Goal: Information Seeking & Learning: Learn about a topic

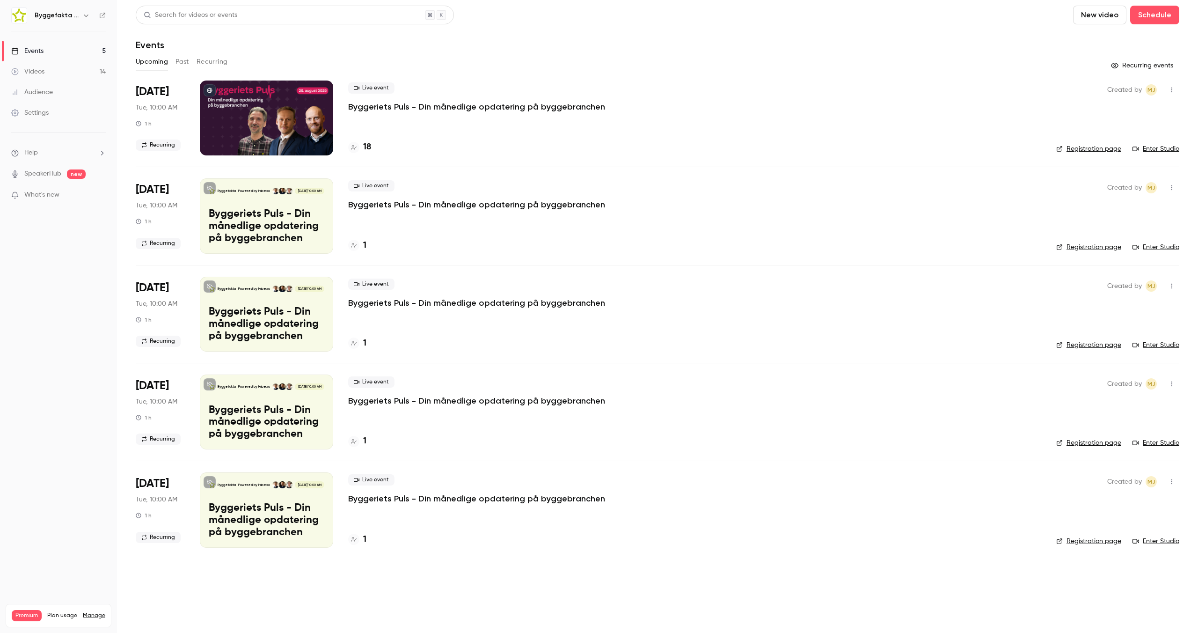
click at [182, 60] on button "Past" at bounding box center [182, 61] width 14 height 15
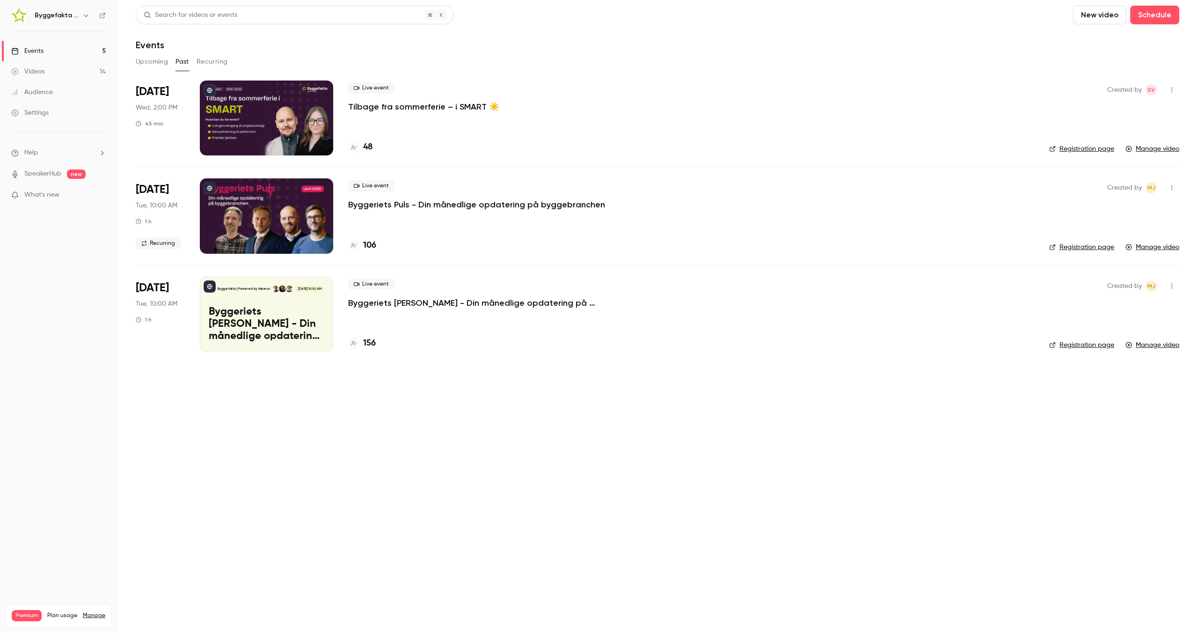
click at [388, 108] on p "Tilbage fra sommerferie – i SMART ☀️" at bounding box center [423, 106] width 151 height 11
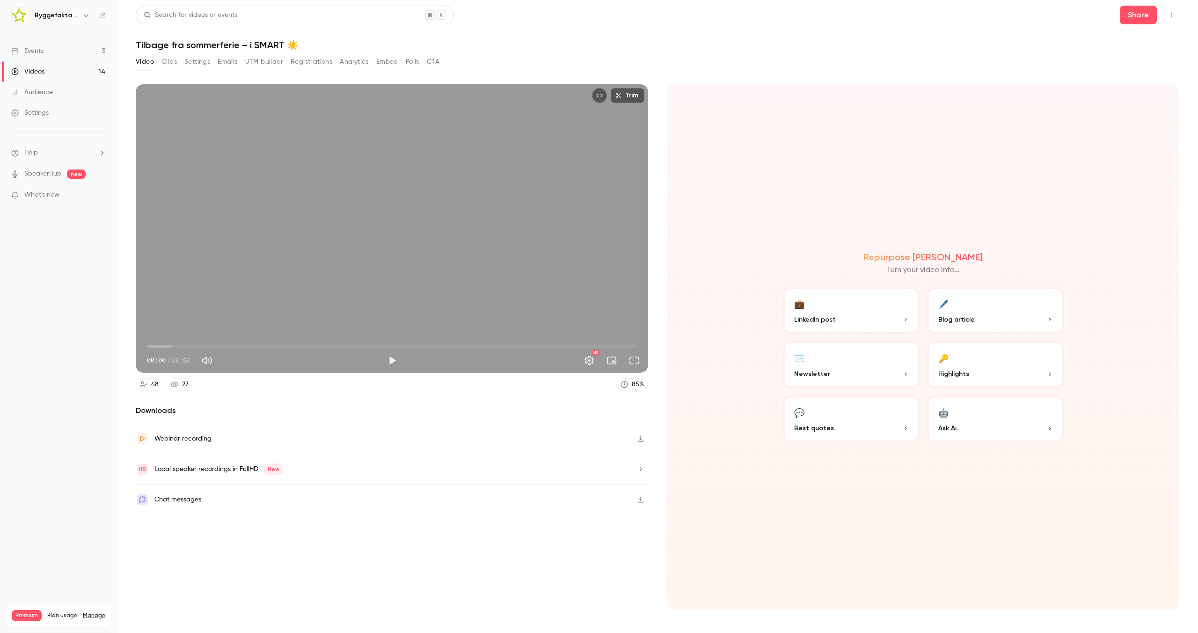
click at [357, 61] on button "Analytics" at bounding box center [354, 61] width 29 height 15
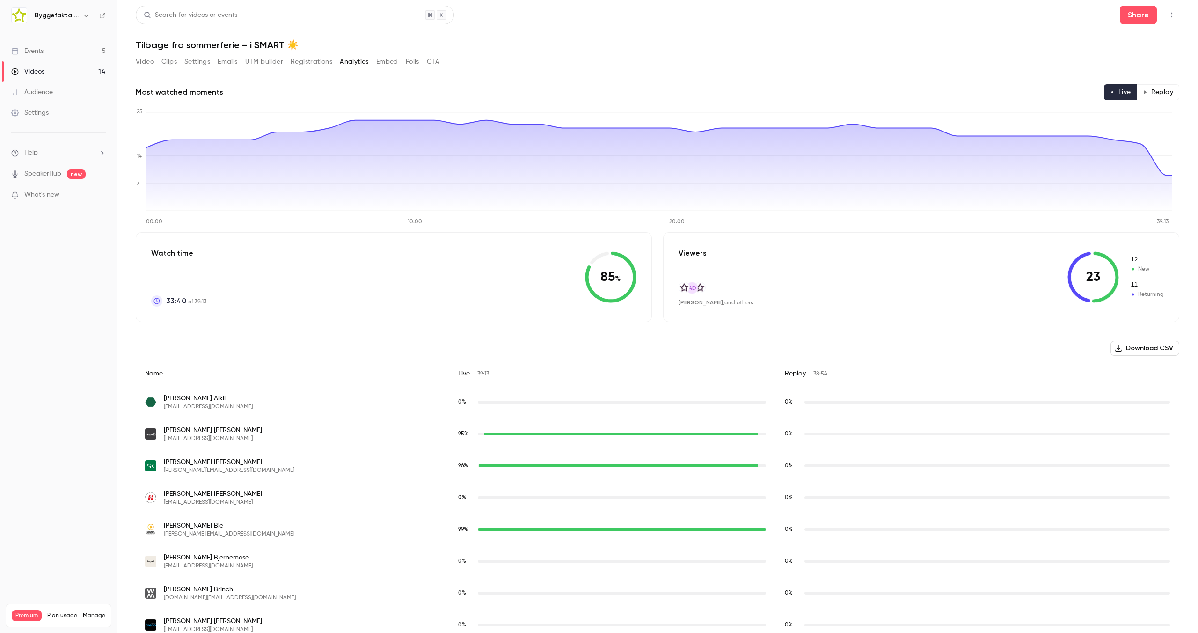
click at [1139, 88] on button "Replay" at bounding box center [1157, 92] width 43 height 16
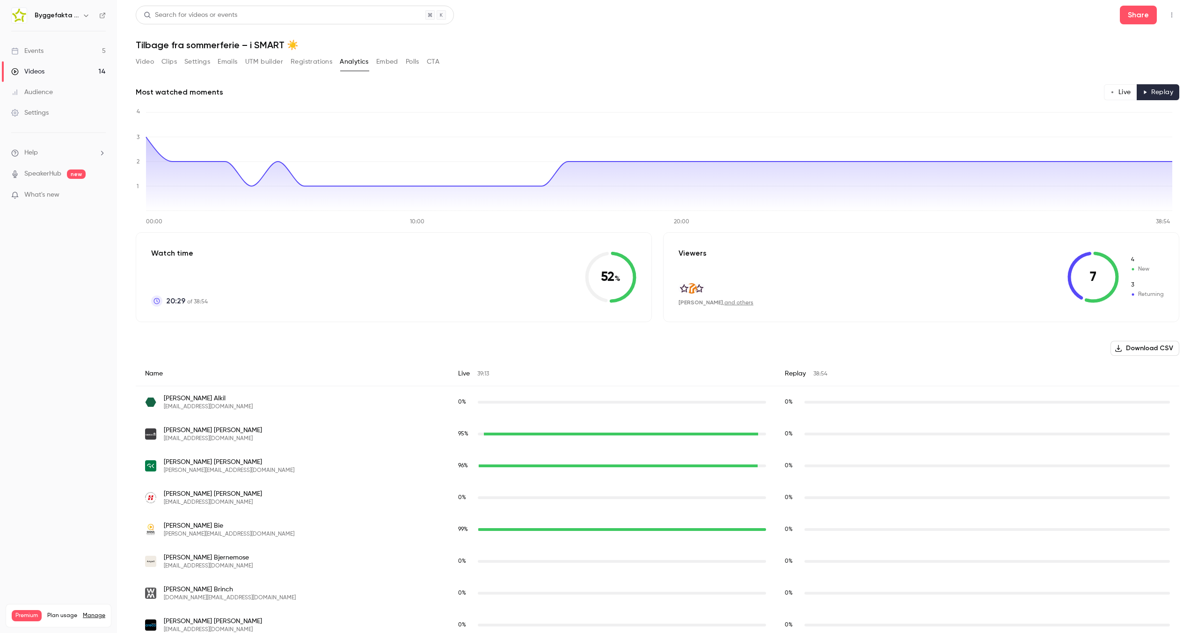
click at [315, 61] on button "Registrations" at bounding box center [312, 61] width 42 height 15
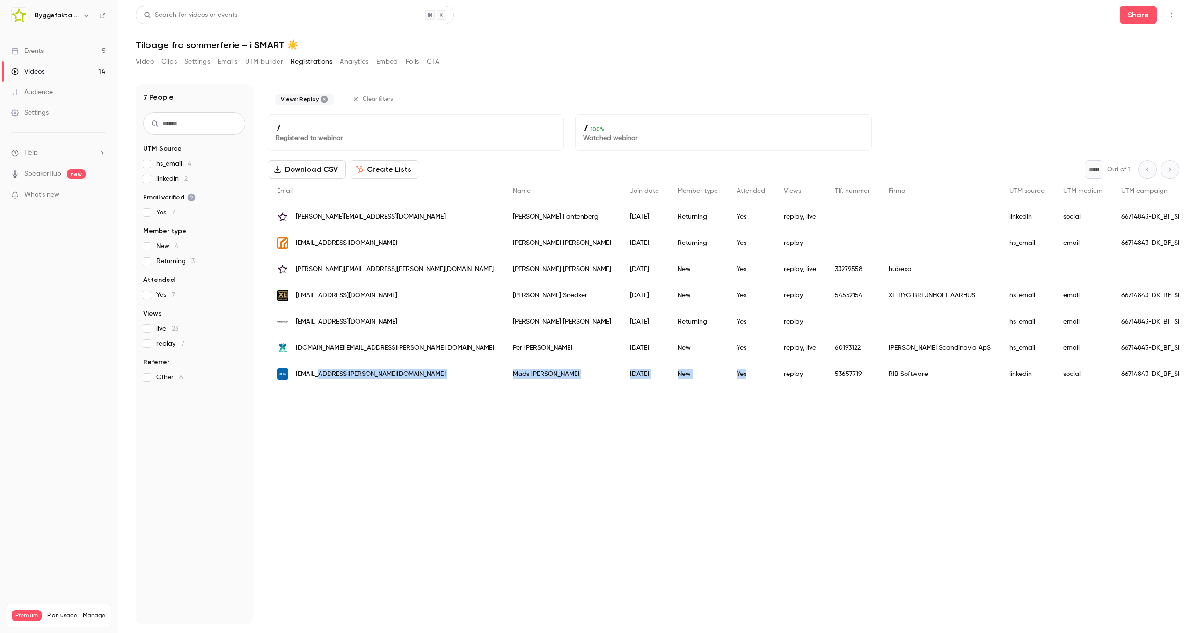
drag, startPoint x: 322, startPoint y: 376, endPoint x: 613, endPoint y: 384, distance: 291.6
click at [613, 384] on div "[EMAIL_ADDRESS][PERSON_NAME][DOMAIN_NAME] [PERSON_NAME] [DATE] New Yes replay 5…" at bounding box center [833, 374] width 1131 height 26
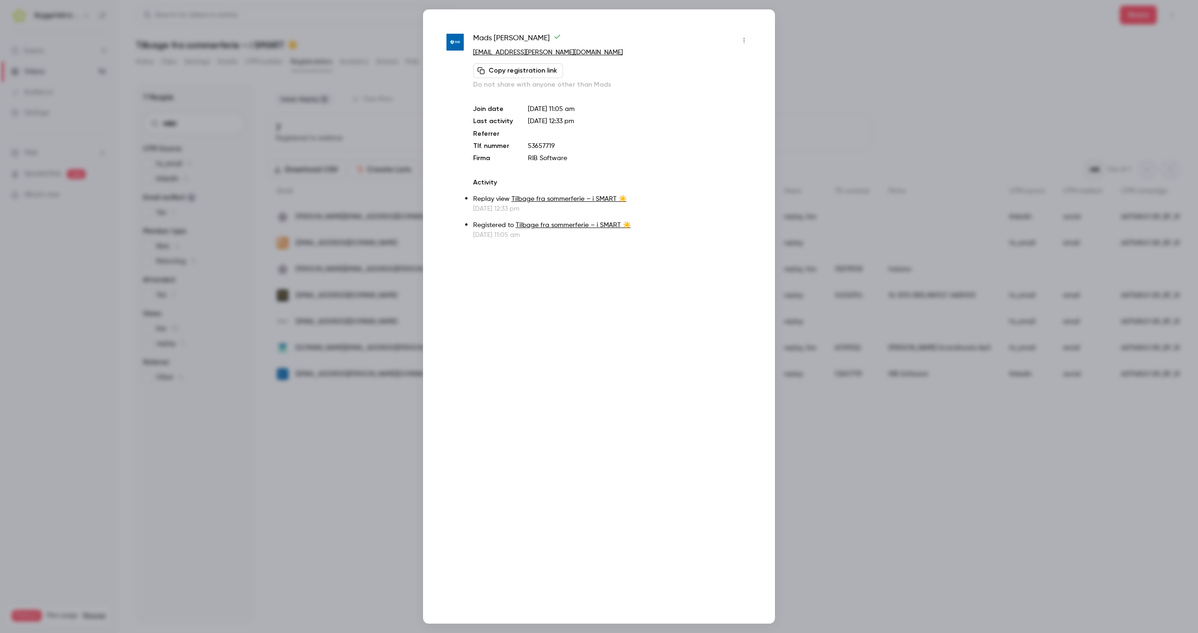
click at [326, 416] on div at bounding box center [599, 316] width 1198 height 633
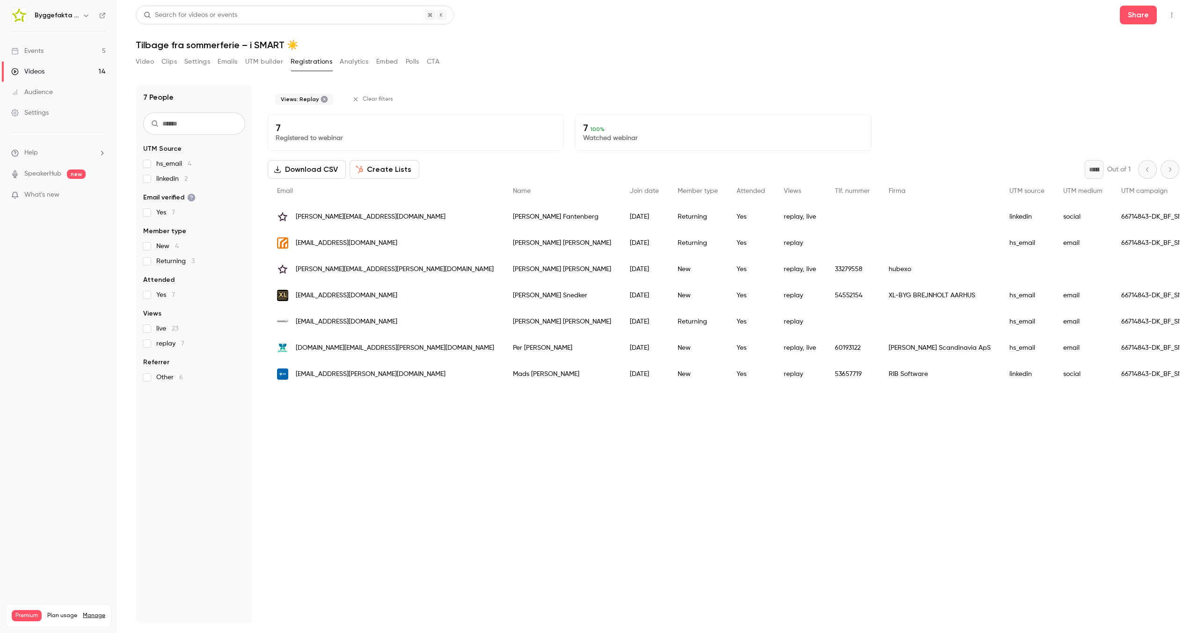
click at [313, 377] on span "[EMAIL_ADDRESS][PERSON_NAME][DOMAIN_NAME]" at bounding box center [371, 374] width 150 height 10
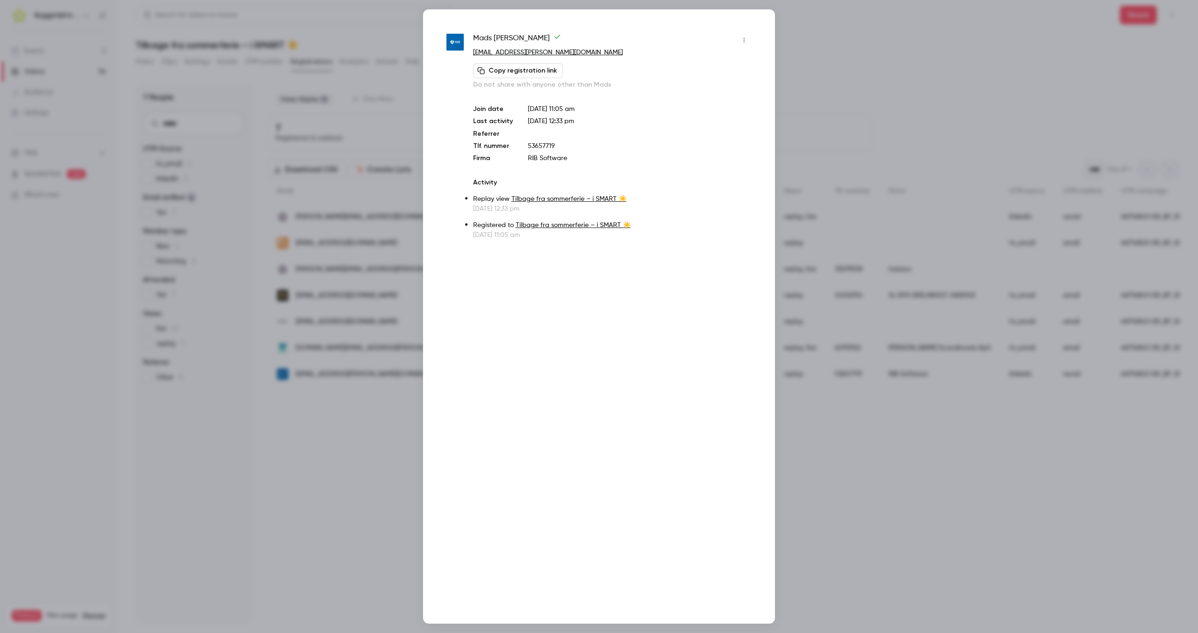
click at [328, 302] on div at bounding box center [599, 316] width 1198 height 633
